Goal: Task Accomplishment & Management: Manage account settings

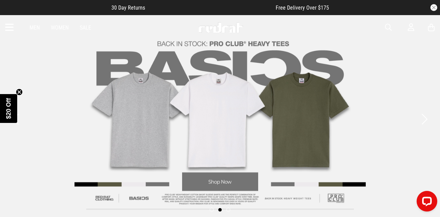
click at [38, 28] on link "Men" at bounding box center [35, 27] width 10 height 7
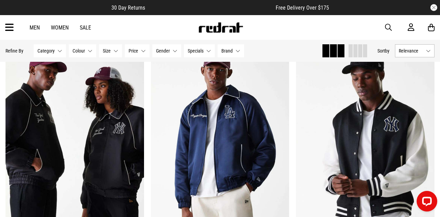
scroll to position [569, 0]
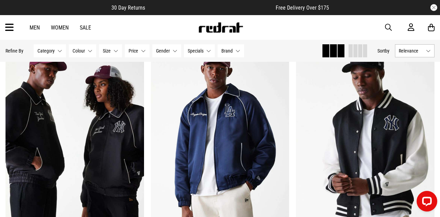
click at [145, 50] on button "Price None selected" at bounding box center [137, 50] width 25 height 13
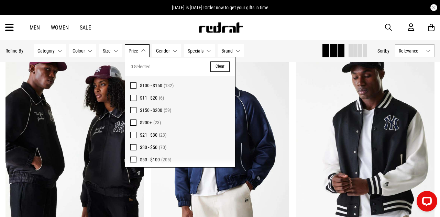
click at [151, 98] on span "$11 - $20" at bounding box center [149, 98] width 18 height 6
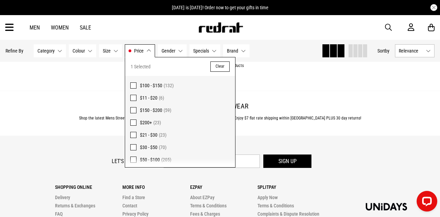
click at [151, 88] on span "$100 - $150 (132)" at bounding box center [185, 86] width 90 height 8
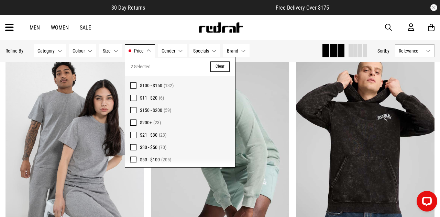
click at [150, 83] on span "$100 - $150" at bounding box center [151, 86] width 22 height 6
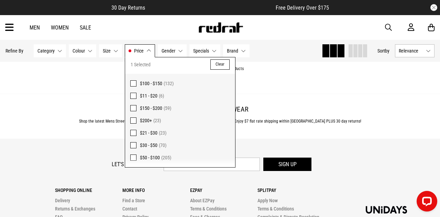
scroll to position [571, 0]
click at [149, 147] on span "$30 - $50" at bounding box center [149, 146] width 18 height 6
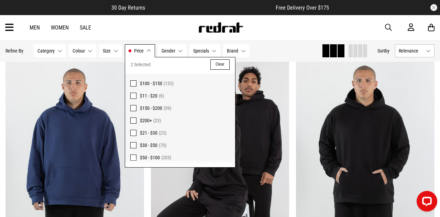
click at [149, 159] on span "$50 - $100" at bounding box center [150, 158] width 20 height 6
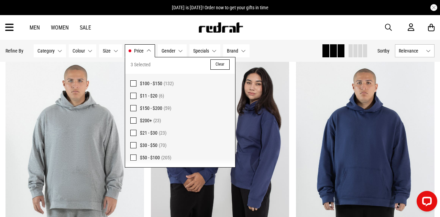
click at [287, 47] on div "Hide Refine s Refine By Filters Category None selected Category 0 Selected Clea…" at bounding box center [161, 50] width 311 height 15
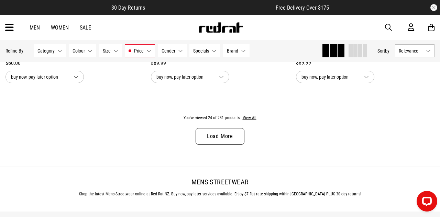
scroll to position [2005, 0]
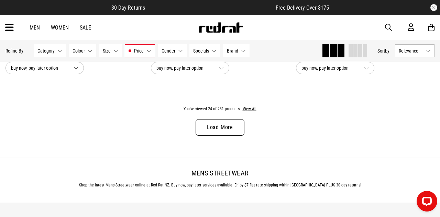
click at [237, 127] on link "Load More" at bounding box center [220, 127] width 49 height 17
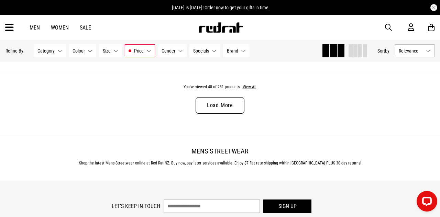
scroll to position [3990, 0]
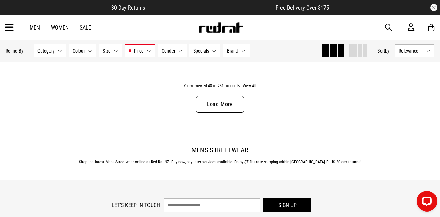
click at [232, 105] on link "Load More" at bounding box center [220, 104] width 49 height 17
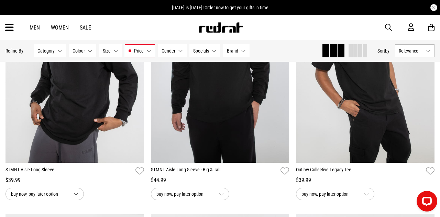
scroll to position [5316, 0]
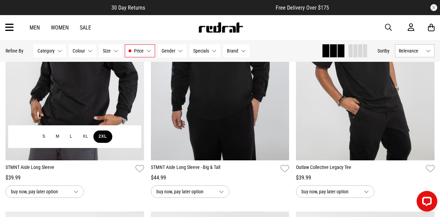
click at [98, 138] on button "2XL" at bounding box center [103, 137] width 19 height 12
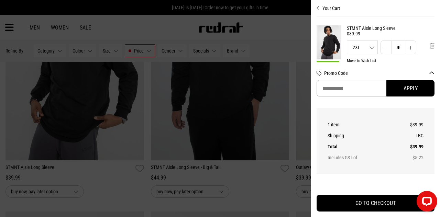
click at [288, 33] on div at bounding box center [220, 108] width 440 height 217
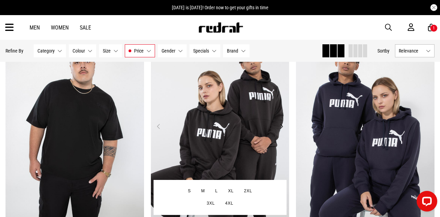
scroll to position [5494, 0]
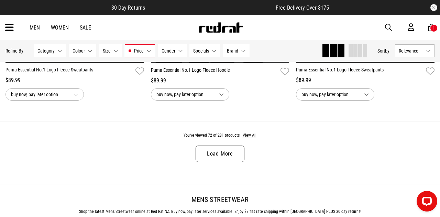
click at [221, 154] on link "Load More" at bounding box center [220, 154] width 49 height 17
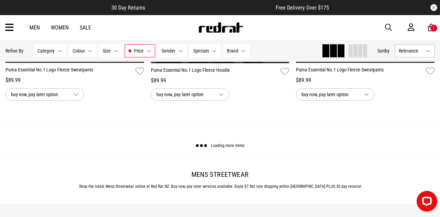
scroll to position [5904, 0]
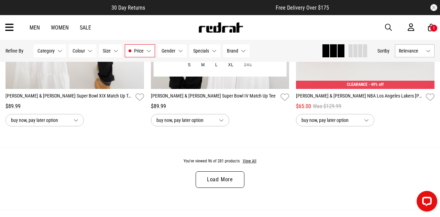
scroll to position [7847, 0]
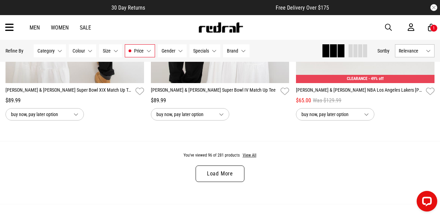
click at [227, 180] on link "Load More" at bounding box center [220, 174] width 49 height 17
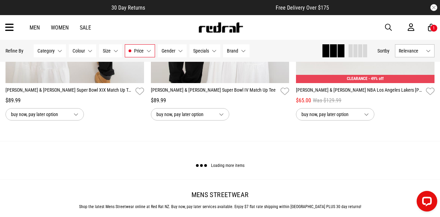
scroll to position [7847, 0]
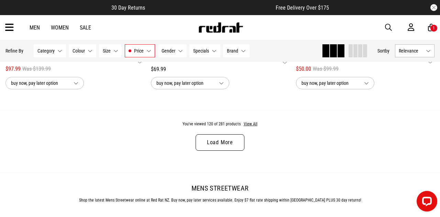
scroll to position [9856, 0]
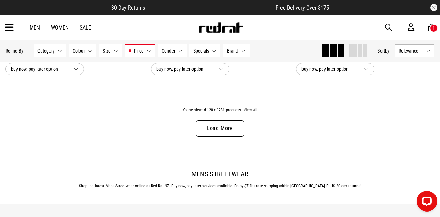
click at [247, 111] on button "View All" at bounding box center [251, 110] width 14 height 6
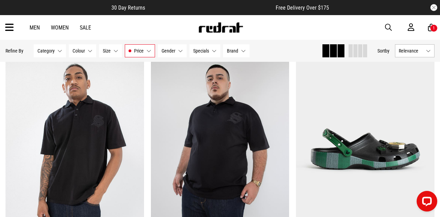
scroll to position [11383, 0]
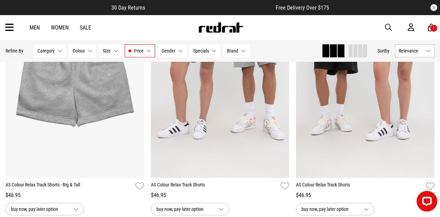
scroll to position [11658, 0]
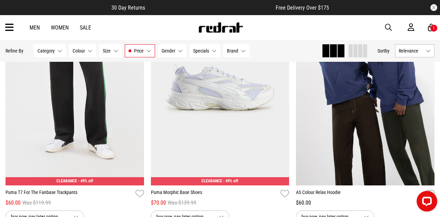
scroll to position [15668, 0]
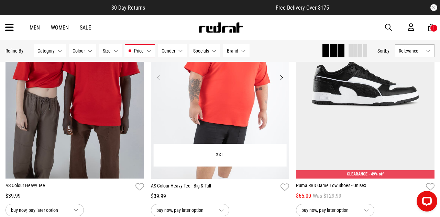
scroll to position [17581, 0]
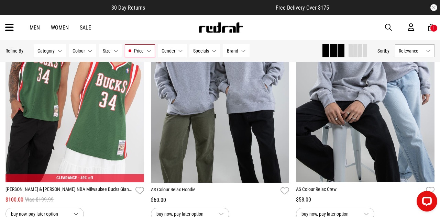
scroll to position [17845, 0]
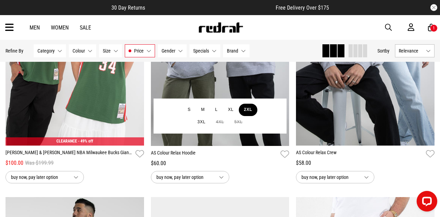
click at [244, 109] on button "2XL" at bounding box center [248, 110] width 19 height 12
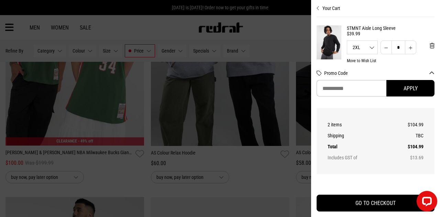
click at [254, 190] on div at bounding box center [220, 108] width 440 height 217
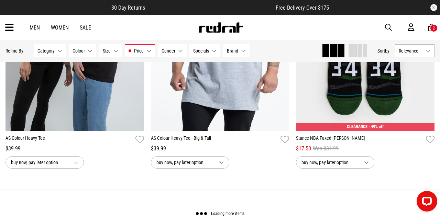
scroll to position [19606, 0]
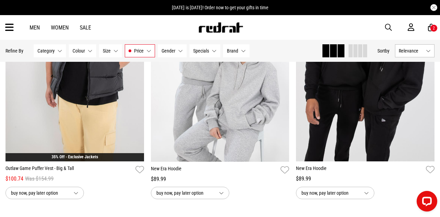
scroll to position [21514, 0]
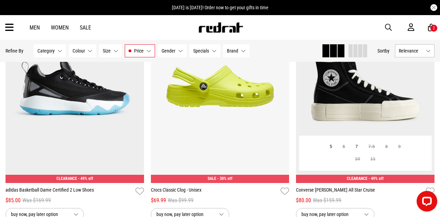
scroll to position [17068, 0]
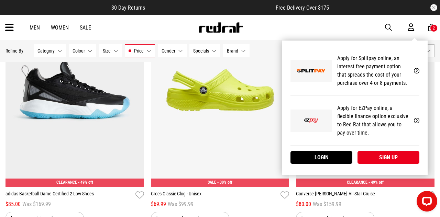
click at [408, 29] on icon at bounding box center [411, 27] width 7 height 9
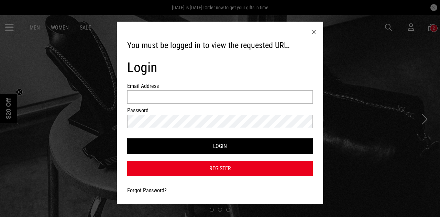
click at [178, 98] on input "Email Address" at bounding box center [220, 96] width 186 height 13
type input "**********"
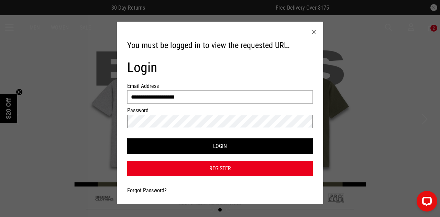
click at [127, 139] on button "Login" at bounding box center [220, 146] width 186 height 15
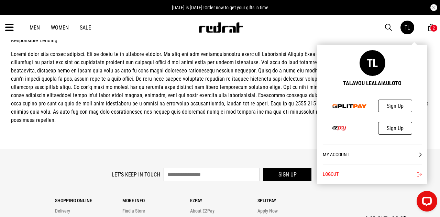
scroll to position [18, 0]
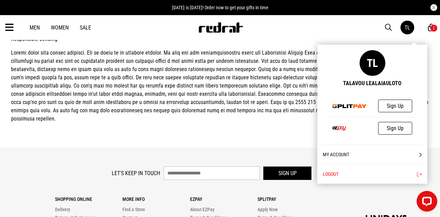
click at [400, 157] on link "My Account" at bounding box center [372, 155] width 99 height 20
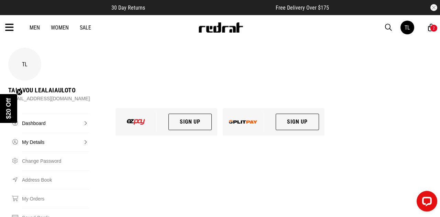
click at [34, 141] on link "My Details" at bounding box center [56, 142] width 68 height 19
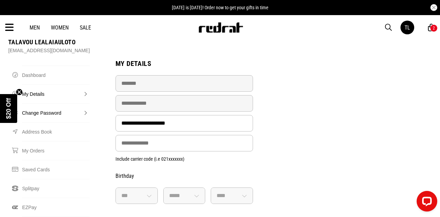
scroll to position [49, 0]
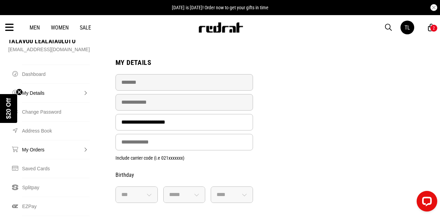
click at [41, 153] on link "My Orders" at bounding box center [56, 149] width 68 height 19
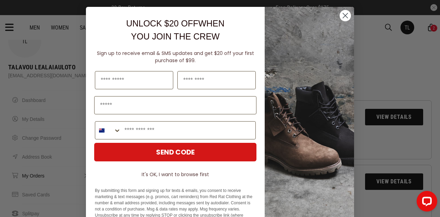
click at [344, 19] on circle "Close dialog" at bounding box center [345, 15] width 11 height 11
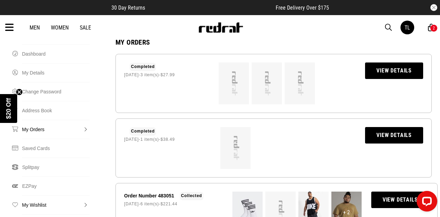
scroll to position [68, 0]
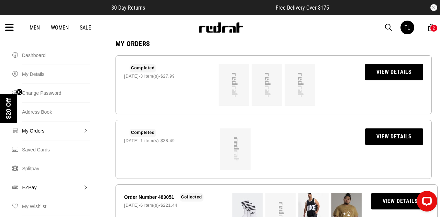
click at [29, 191] on link "EZPay" at bounding box center [55, 187] width 67 height 19
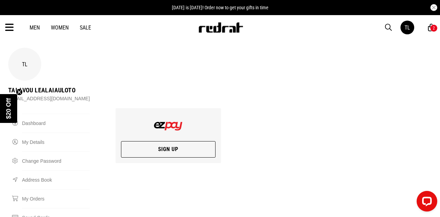
click at [35, 27] on link "Men" at bounding box center [35, 27] width 10 height 7
